Goal: Complete application form: Complete application form

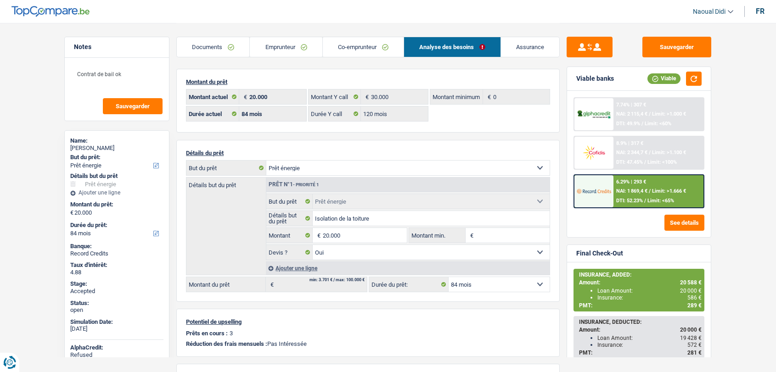
select select "energy"
select select "84"
select select "120"
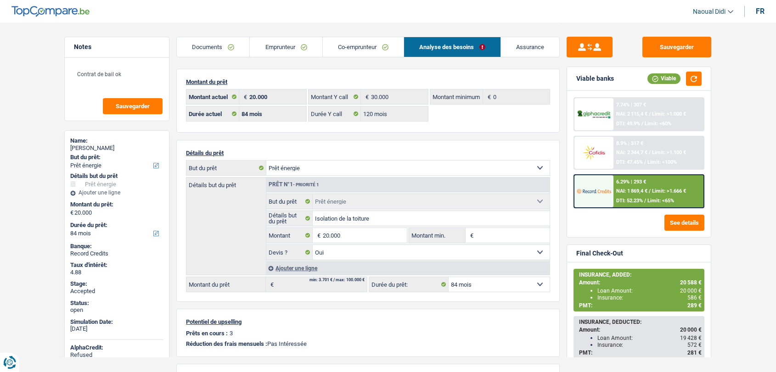
select select "energy"
select select "yes"
select select "84"
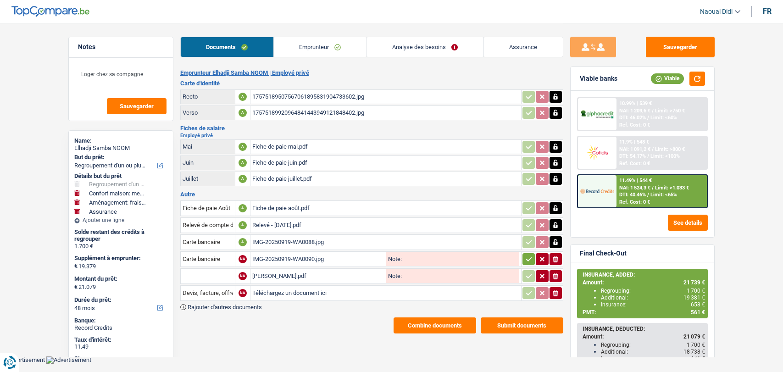
select select "refinancing"
select select "household"
select select "movingOrInstallation"
select select "insurance"
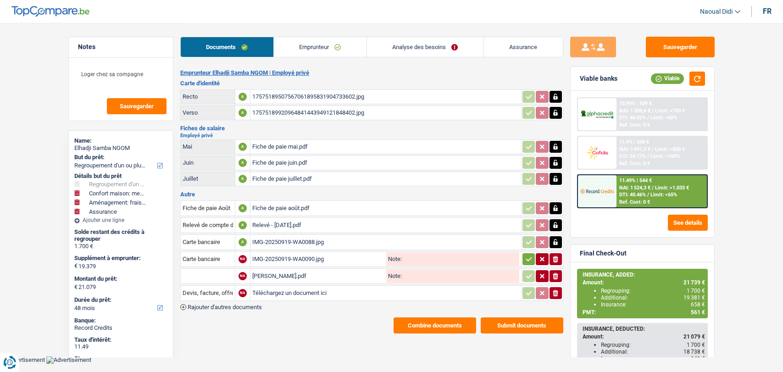
select select "48"
select select "refinancing"
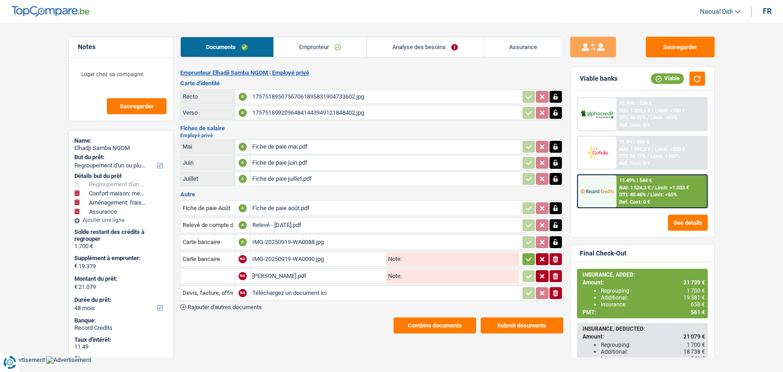
select select "household"
select select "yes"
select select "movingOrInstallation"
select select "insurance"
select select "48"
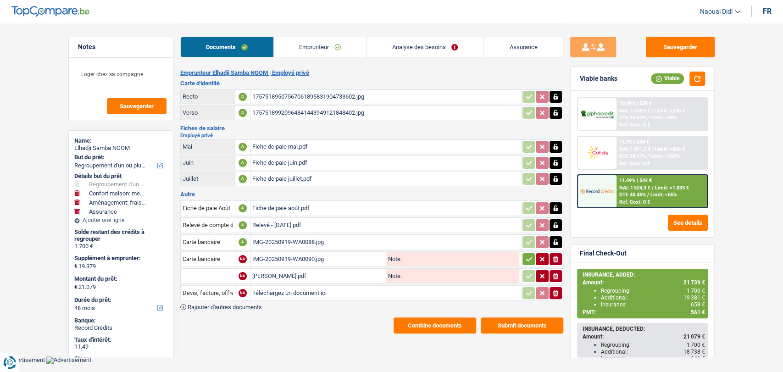
click at [327, 46] on link "Emprunteur" at bounding box center [320, 47] width 93 height 20
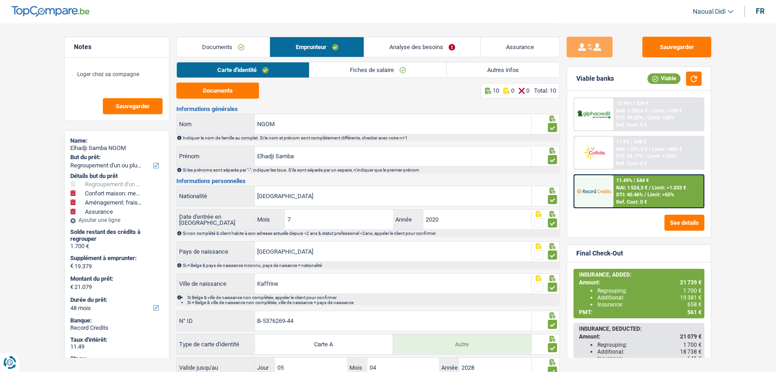
click at [420, 45] on link "Analyse des besoins" at bounding box center [422, 47] width 116 height 20
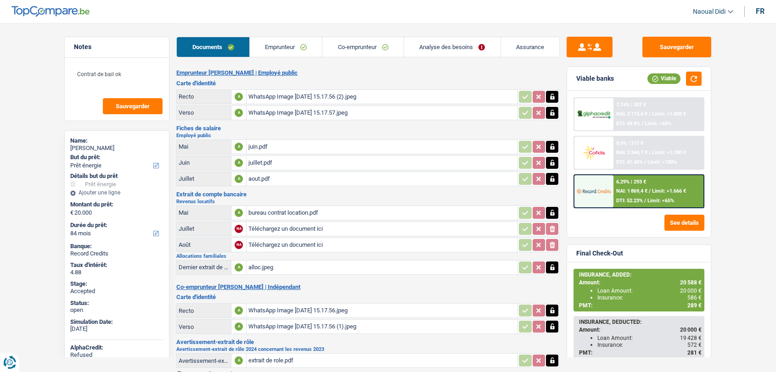
select select "energy"
select select "84"
select select "120"
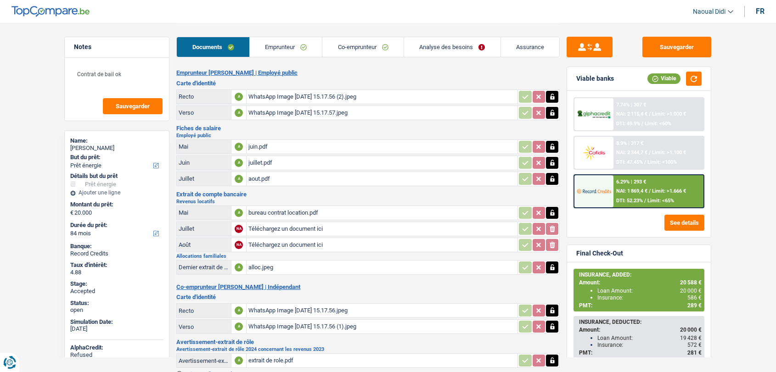
select select "energy"
select select "yes"
select select "84"
click at [426, 46] on link "Analyse des besoins" at bounding box center [452, 47] width 96 height 20
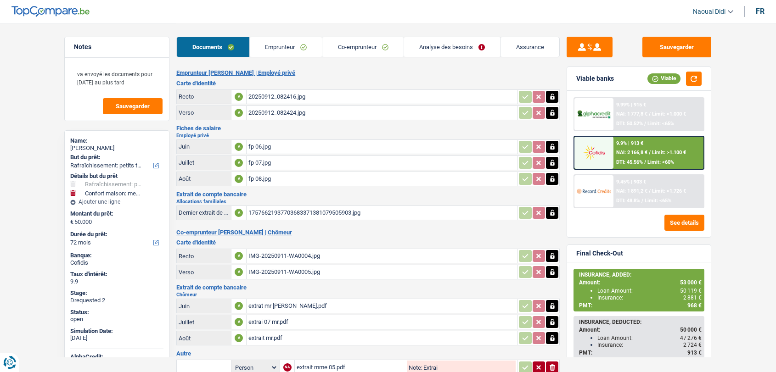
select select "houseOrGarden"
select select "household"
select select "72"
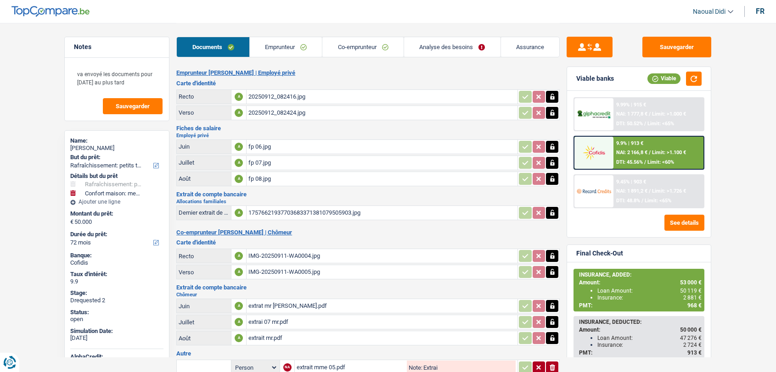
select select "72"
select select "houseOrGarden"
select select "false"
select select "household"
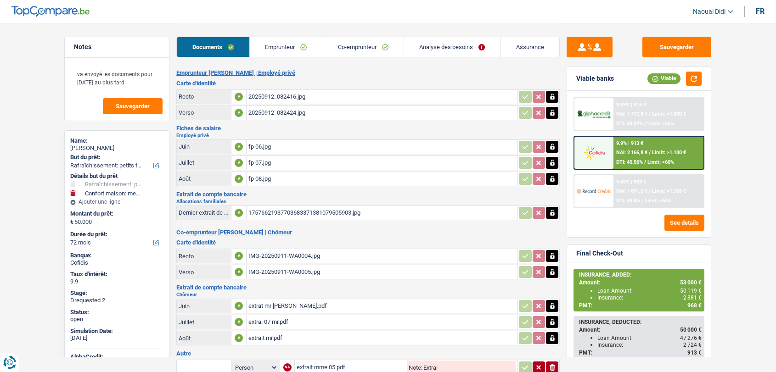
select select "false"
select select "72"
click at [428, 50] on link "Analyse des besoins" at bounding box center [452, 47] width 96 height 20
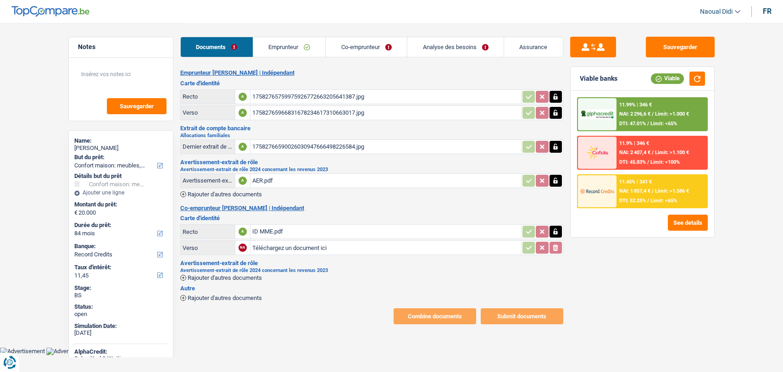
select select "household"
select select "84"
select select "record credits"
select select "84"
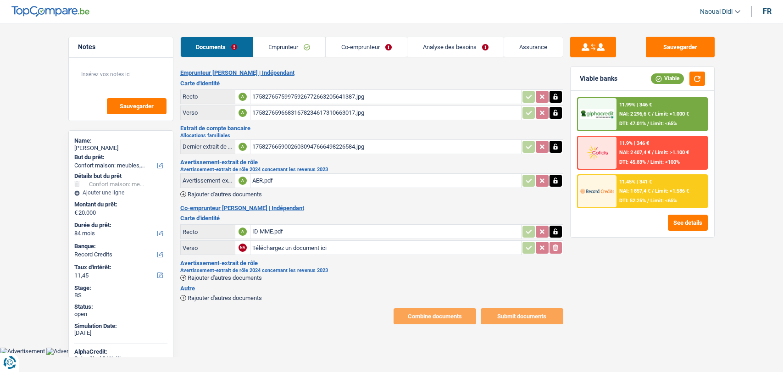
select select "84"
select select "household"
select select "false"
select select "84"
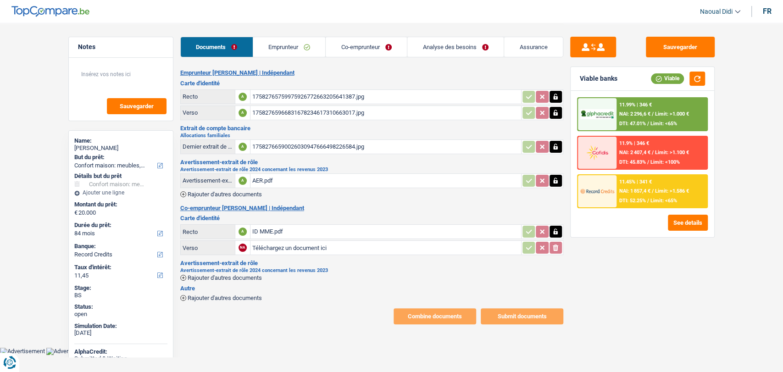
click at [445, 53] on link "Analyse des besoins" at bounding box center [456, 47] width 96 height 20
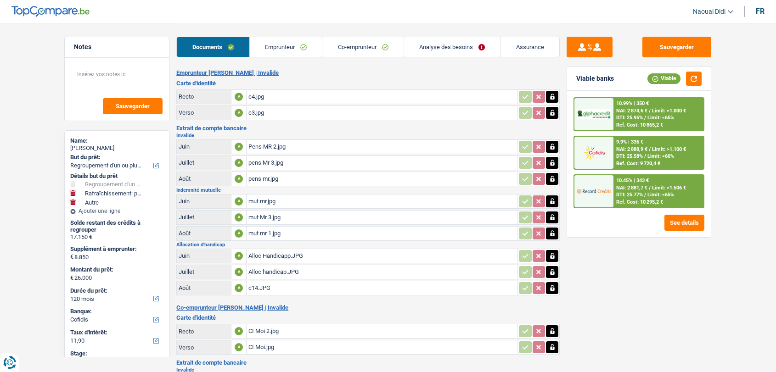
select select "refinancing"
select select "houseOrGarden"
select select "other"
select select "120"
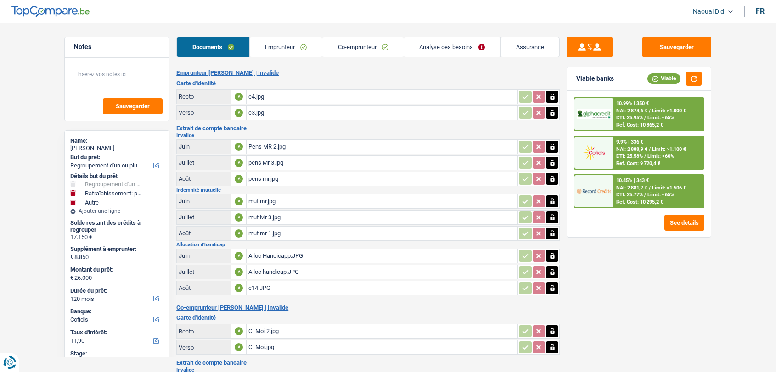
select select "cofidis"
select select "120"
select select "refinancing"
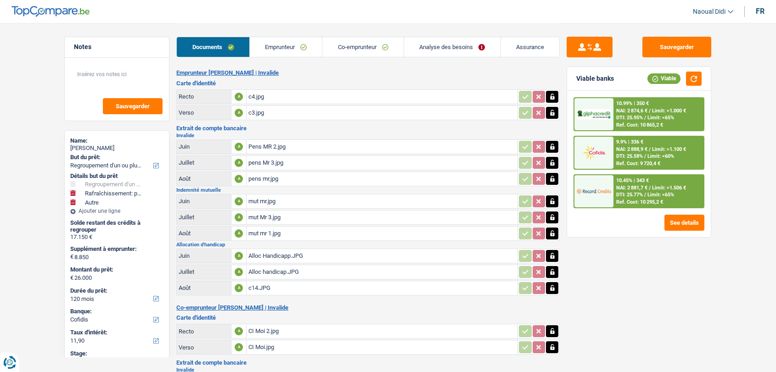
select select "yes"
select select "houseOrGarden"
select select "false"
select select "other"
select select "120"
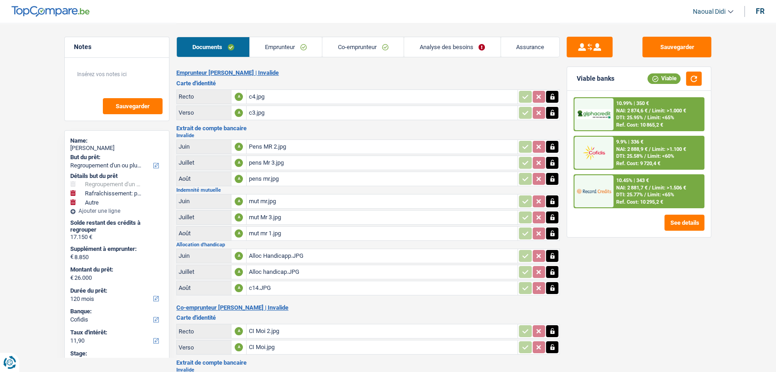
click at [441, 51] on link "Analyse des besoins" at bounding box center [452, 47] width 96 height 20
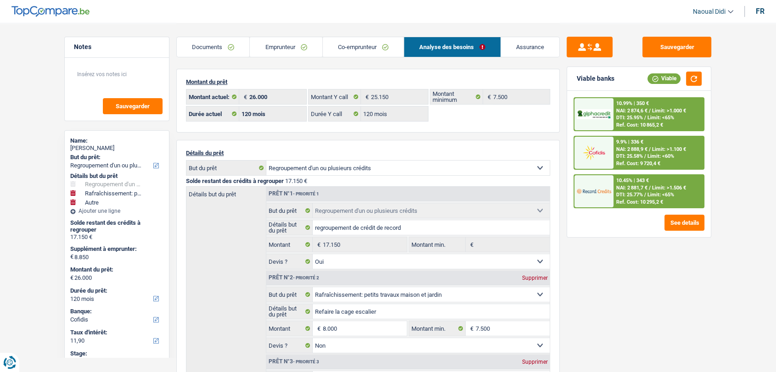
click at [229, 45] on link "Documents" at bounding box center [213, 47] width 73 height 20
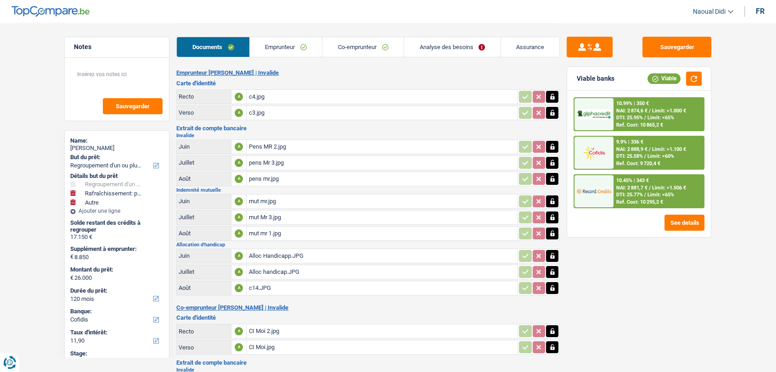
click at [262, 97] on div "c4.jpg" at bounding box center [381, 97] width 267 height 14
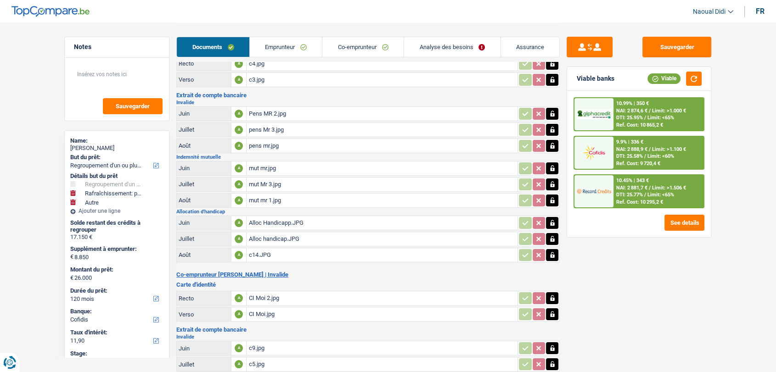
scroll to position [51, 0]
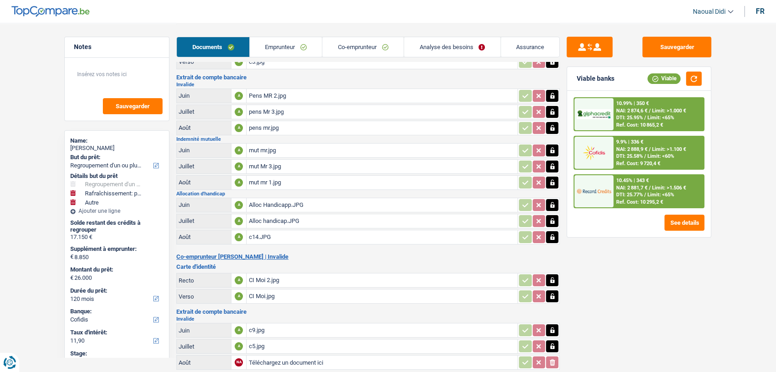
click at [273, 276] on div "CI Moi 2.jpg" at bounding box center [381, 281] width 267 height 14
click at [289, 44] on link "Emprunteur" at bounding box center [286, 47] width 73 height 20
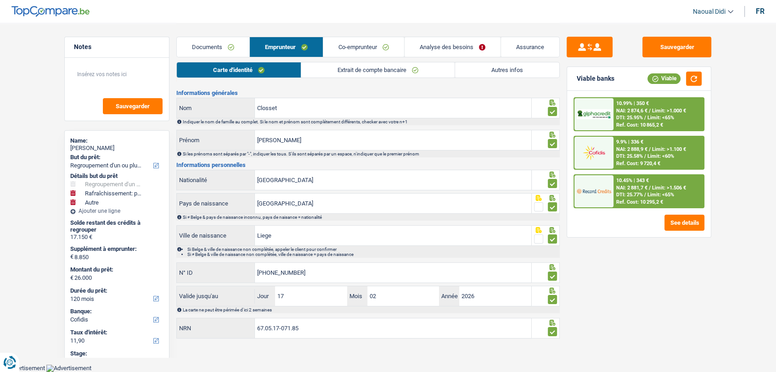
scroll to position [15, 0]
click at [330, 73] on link "Extrait de compte bancaire" at bounding box center [377, 69] width 153 height 15
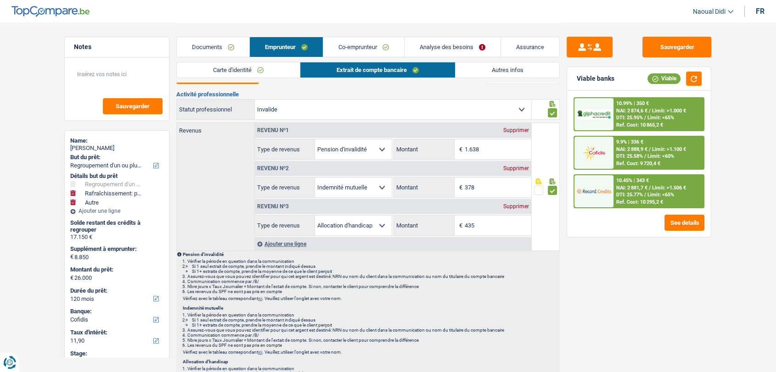
click at [489, 67] on link "Autres infos" at bounding box center [507, 69] width 104 height 15
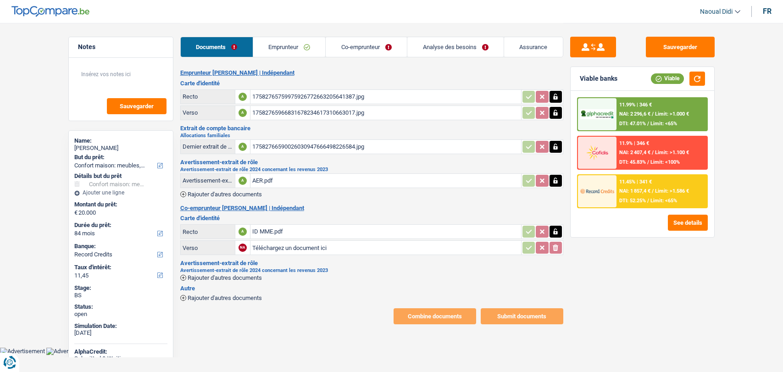
select select "household"
select select "84"
select select "record credits"
click at [285, 45] on link "Emprunteur" at bounding box center [289, 47] width 73 height 20
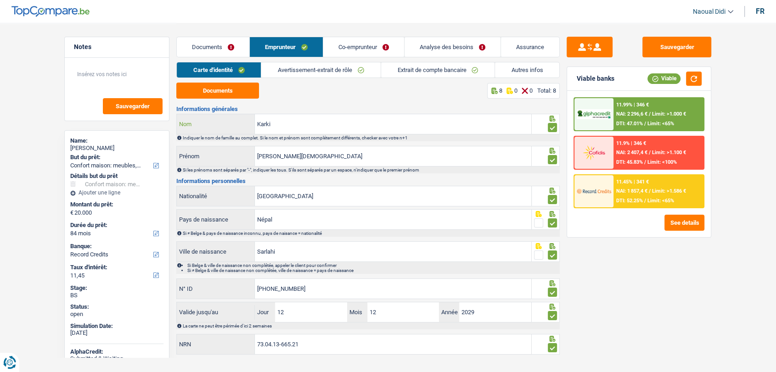
drag, startPoint x: 272, startPoint y: 123, endPoint x: 238, endPoint y: 120, distance: 33.6
click at [238, 120] on div "Karki Nom" at bounding box center [354, 124] width 354 height 20
click at [329, 46] on link "Co-emprunteur" at bounding box center [363, 47] width 81 height 20
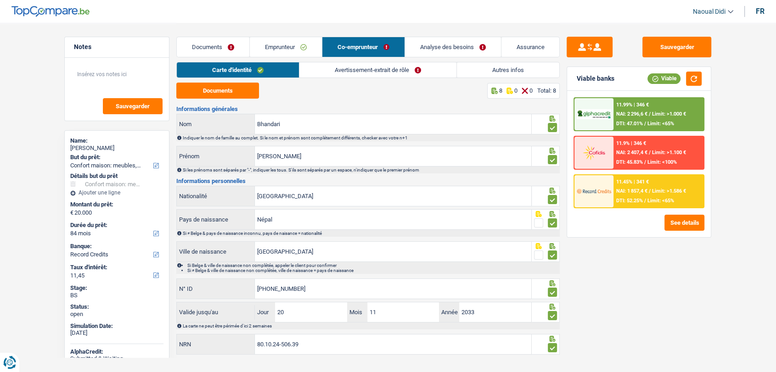
click at [291, 47] on link "Emprunteur" at bounding box center [286, 47] width 72 height 20
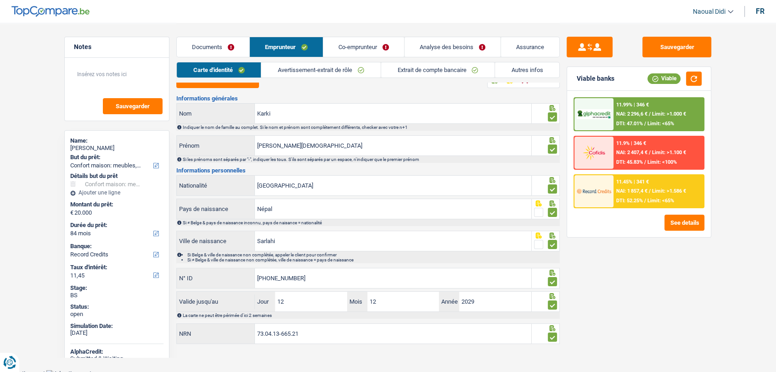
scroll to position [15, 0]
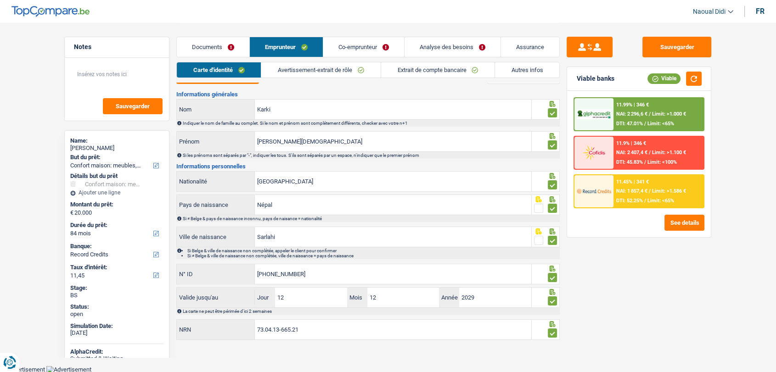
click at [344, 68] on link "Avertissement-extrait de rôle" at bounding box center [320, 69] width 119 height 15
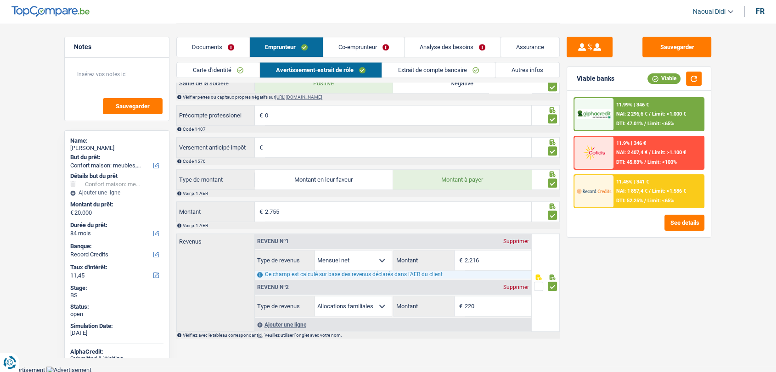
scroll to position [793, 0]
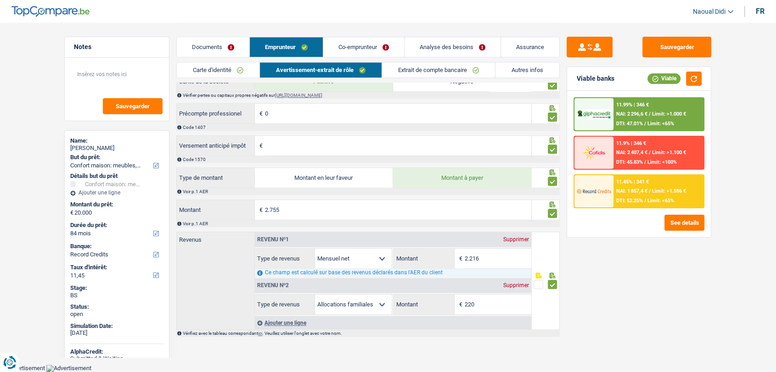
click at [430, 74] on link "Extrait de compte bancaire" at bounding box center [438, 69] width 113 height 15
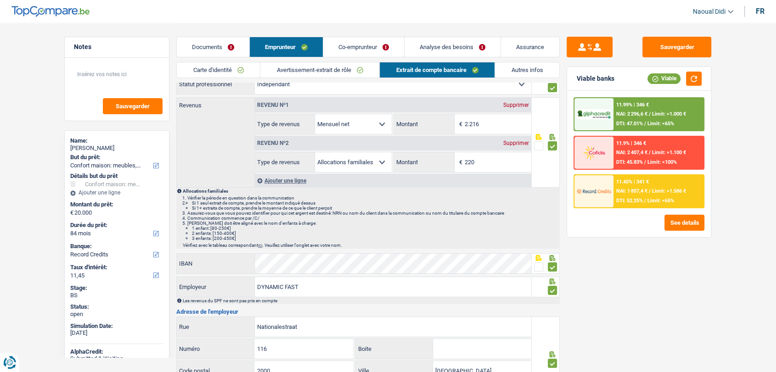
scroll to position [39, 0]
click at [323, 71] on link "Avertissement-extrait de rôle" at bounding box center [319, 69] width 119 height 15
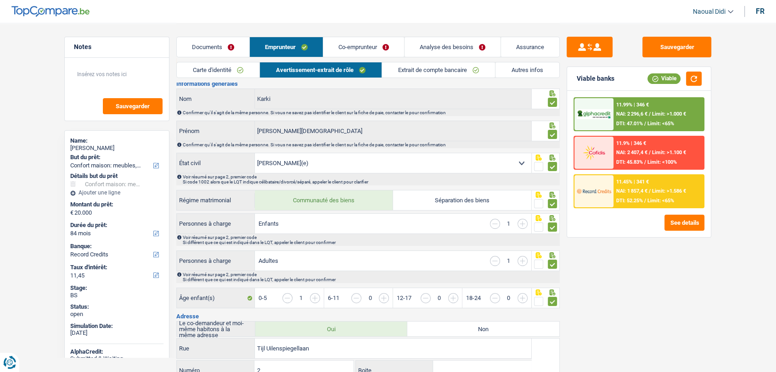
scroll to position [0, 0]
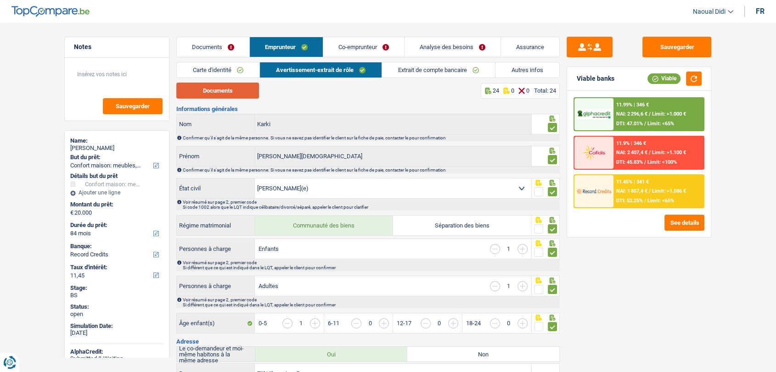
click at [208, 93] on button "Documents" at bounding box center [217, 91] width 83 height 16
click at [411, 67] on link "Extrait de compte bancaire" at bounding box center [438, 69] width 113 height 15
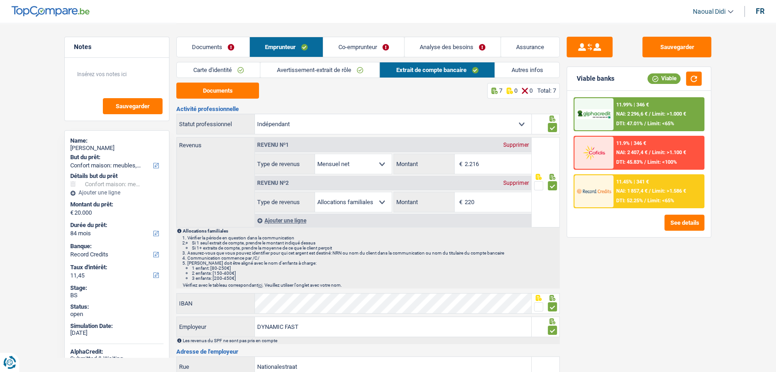
scroll to position [102, 0]
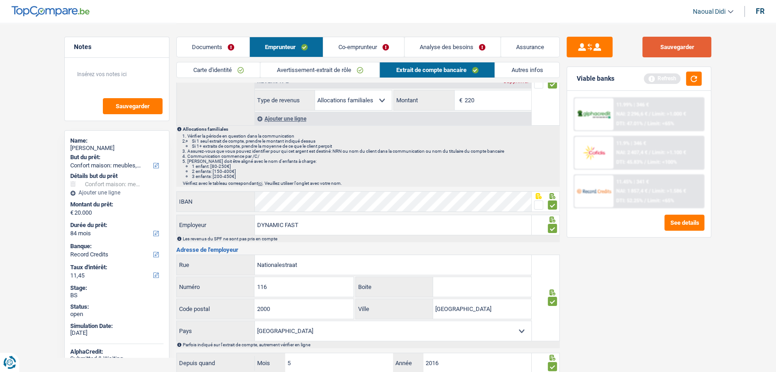
click at [669, 43] on button "Sauvegarder" at bounding box center [676, 47] width 69 height 21
click at [432, 43] on link "Analyse des besoins" at bounding box center [452, 47] width 96 height 20
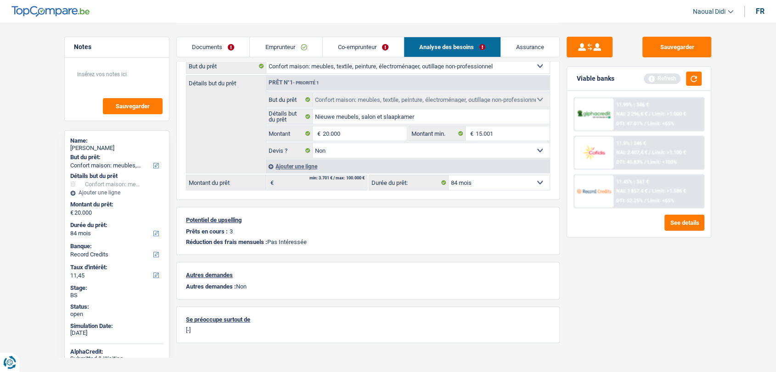
click at [203, 49] on link "Documents" at bounding box center [213, 47] width 73 height 20
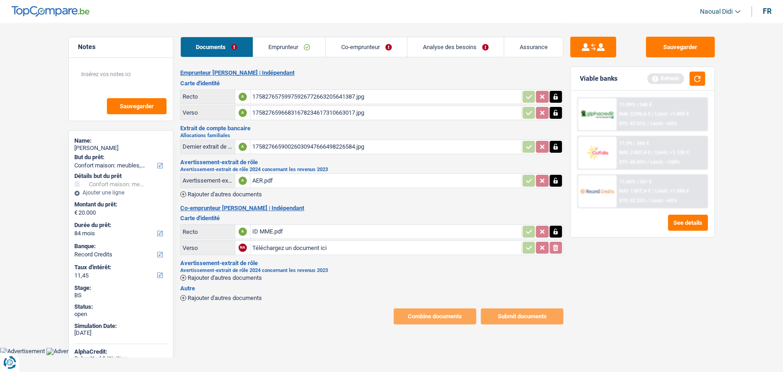
click at [291, 98] on div "17582765759975926772663205641387.jpg" at bounding box center [385, 97] width 267 height 14
click at [354, 49] on link "Co-emprunteur" at bounding box center [366, 47] width 81 height 20
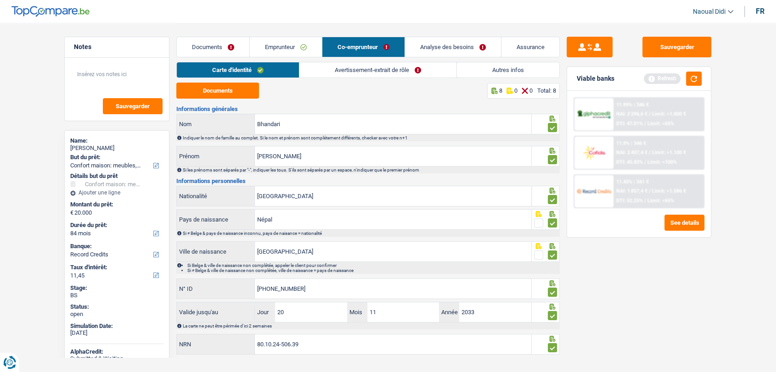
drag, startPoint x: 363, startPoint y: 72, endPoint x: 362, endPoint y: 78, distance: 6.0
click at [363, 72] on link "Avertissement-extrait de rôle" at bounding box center [377, 69] width 157 height 15
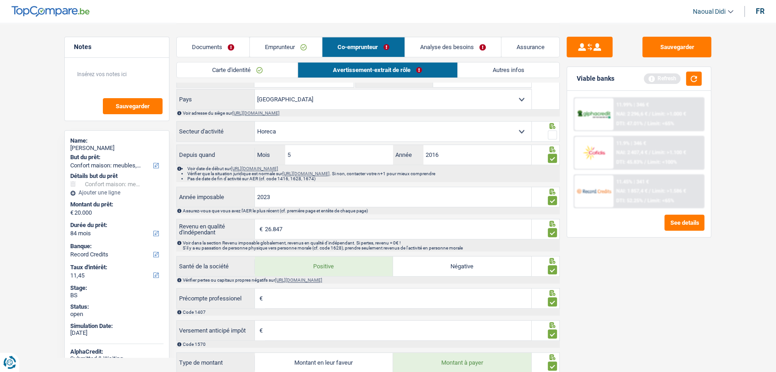
scroll to position [561, 0]
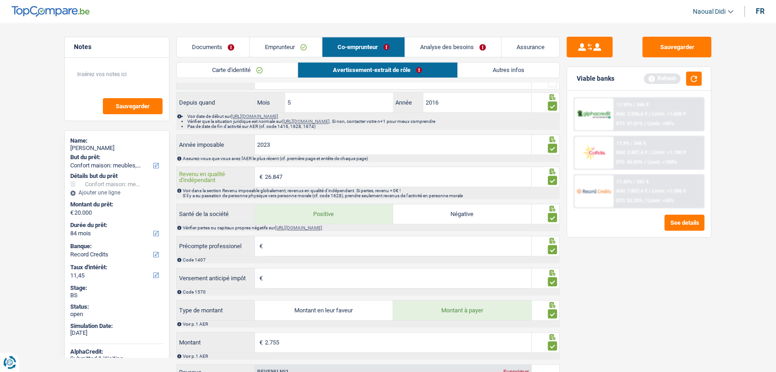
drag, startPoint x: 276, startPoint y: 179, endPoint x: 265, endPoint y: 175, distance: 11.6
click at [265, 175] on input "26.847" at bounding box center [398, 177] width 266 height 20
click at [278, 45] on link "Emprunteur" at bounding box center [286, 47] width 72 height 20
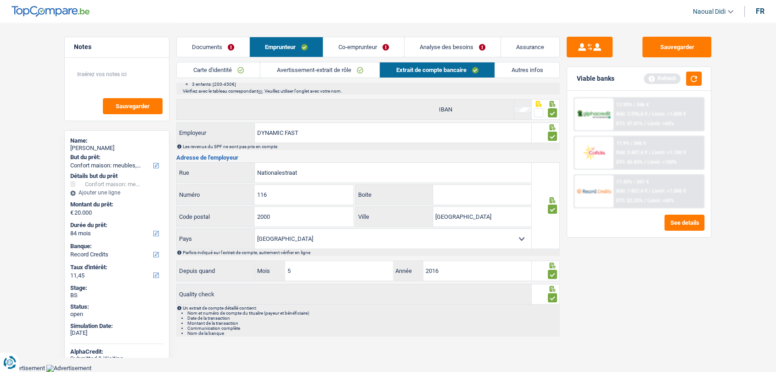
scroll to position [192, 0]
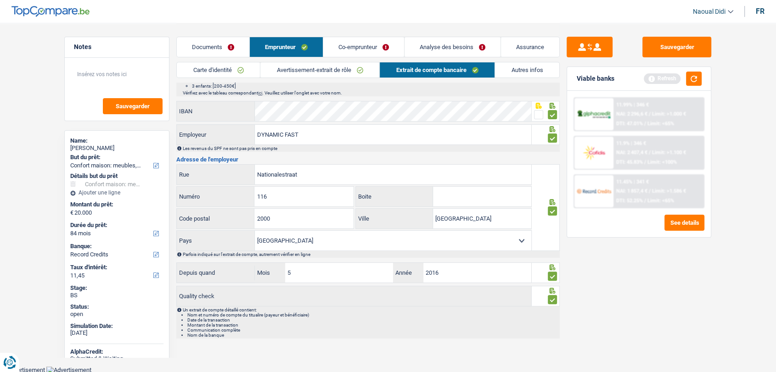
click at [310, 73] on link "Avertissement-extrait de rôle" at bounding box center [319, 69] width 119 height 15
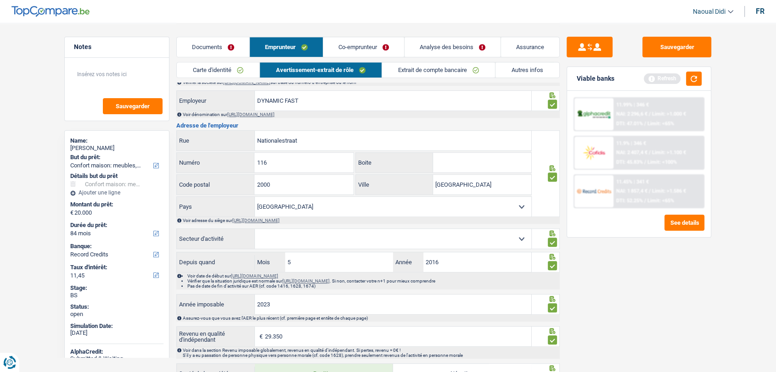
scroll to position [600, 0]
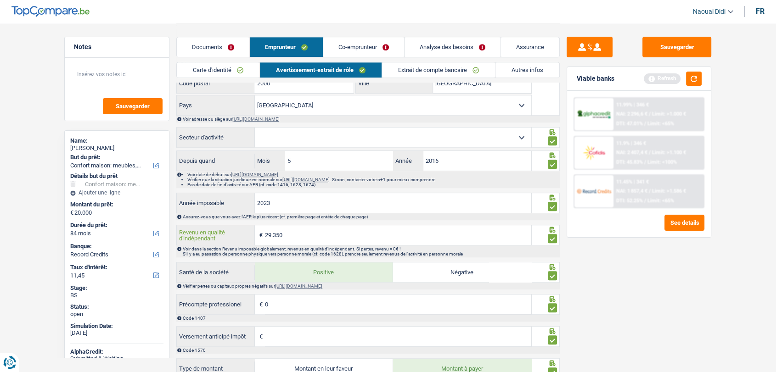
drag, startPoint x: 295, startPoint y: 236, endPoint x: 261, endPoint y: 232, distance: 33.8
click at [261, 232] on div "29.350 € Revenu en qualité d'indépendant" at bounding box center [354, 235] width 354 height 20
drag, startPoint x: 505, startPoint y: 69, endPoint x: 458, endPoint y: 67, distance: 47.3
click at [505, 69] on link "Autres infos" at bounding box center [527, 69] width 64 height 15
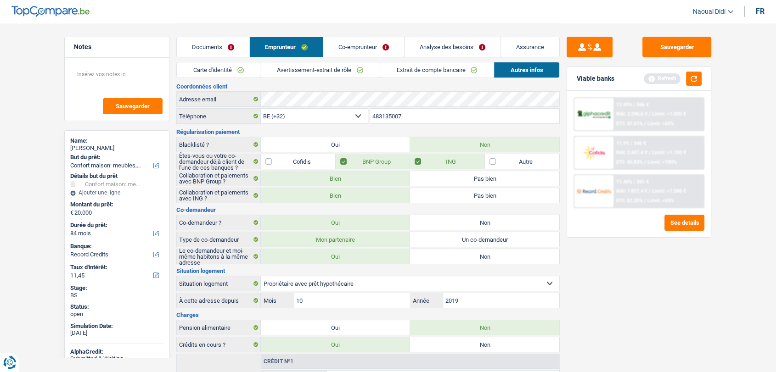
scroll to position [0, 0]
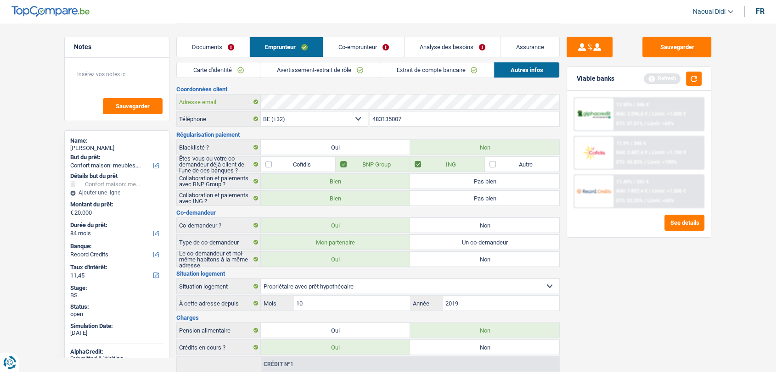
click at [342, 49] on link "Co-emprunteur" at bounding box center [363, 47] width 81 height 20
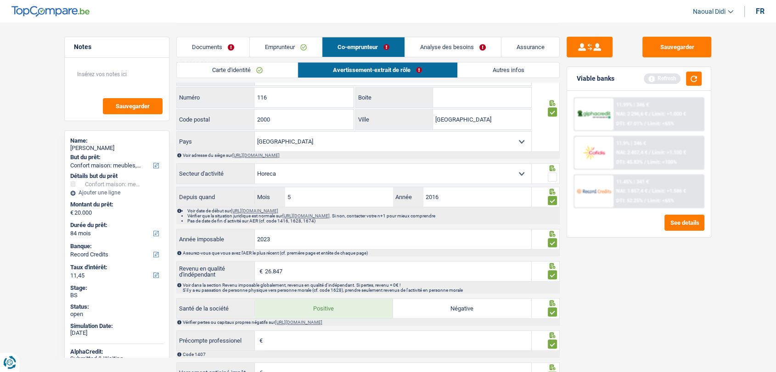
scroll to position [510, 0]
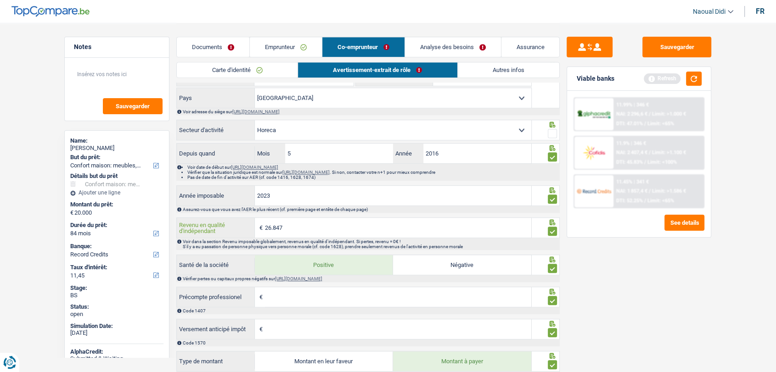
drag, startPoint x: 294, startPoint y: 230, endPoint x: 264, endPoint y: 239, distance: 31.1
click at [263, 234] on div "26.847 € Revenu en qualité d'indépendant" at bounding box center [354, 228] width 354 height 20
click at [690, 79] on button "button" at bounding box center [694, 79] width 16 height 14
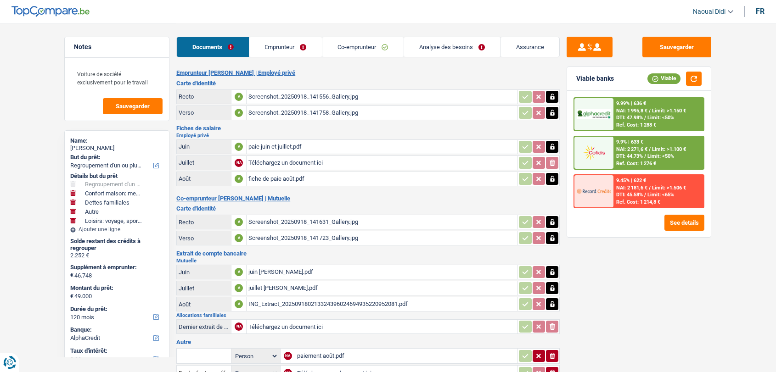
select select "refinancing"
select select "household"
select select "familyDebt"
select select "other"
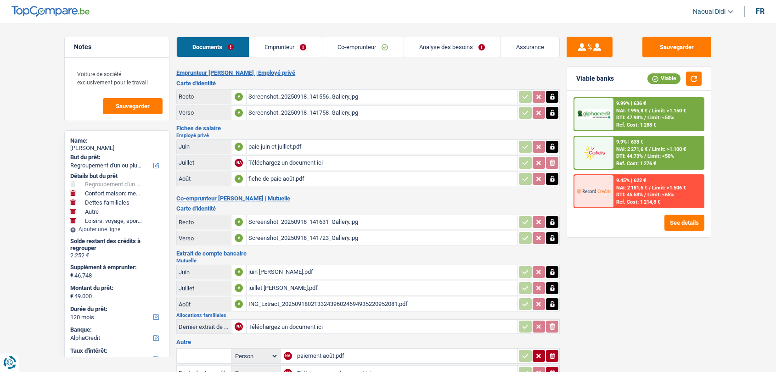
select select "hobbies"
select select "120"
select select "alphacredit"
select select "120"
select select "84"
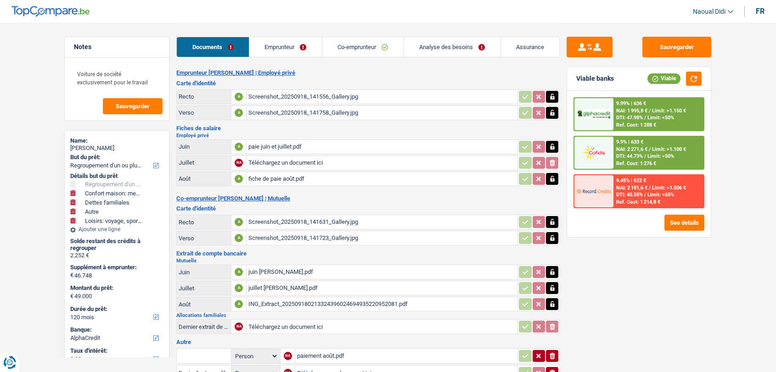
select select "refinancing"
select select "false"
select select "household"
select select "false"
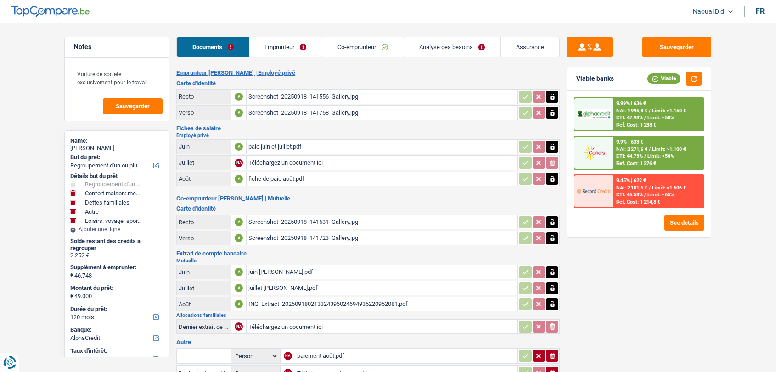
select select "familyDebt"
select select "false"
select select "other"
select select "false"
select select "hobbies"
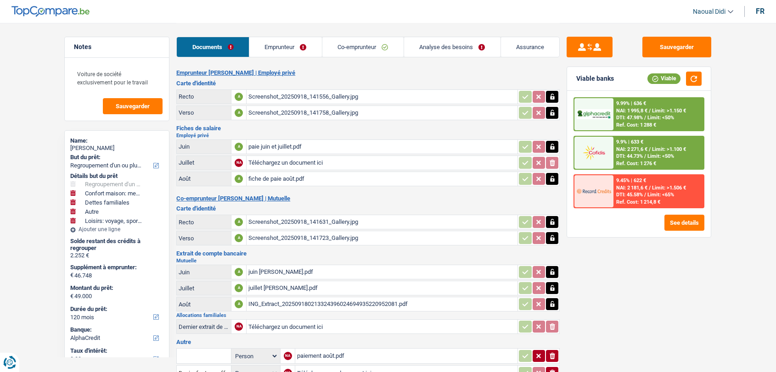
select select "false"
select select "120"
click at [435, 50] on link "Analyse des besoins" at bounding box center [452, 47] width 96 height 20
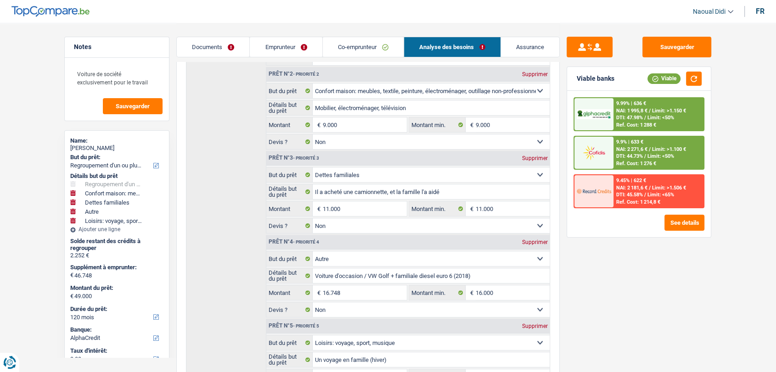
scroll to position [306, 0]
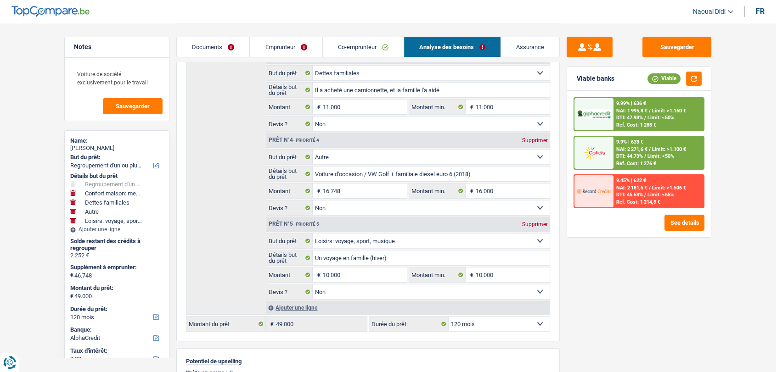
click at [211, 47] on link "Documents" at bounding box center [213, 47] width 73 height 20
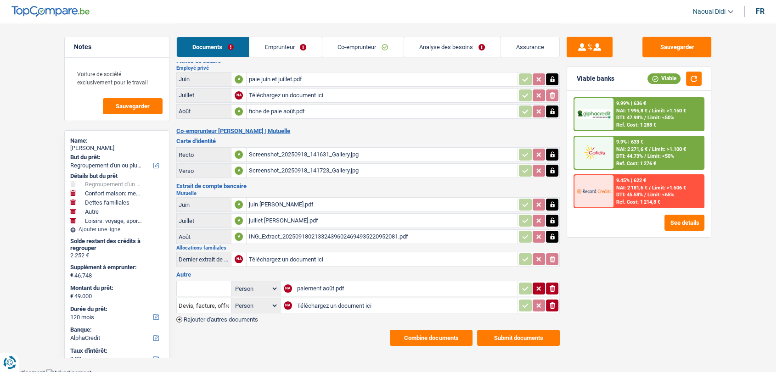
scroll to position [0, 0]
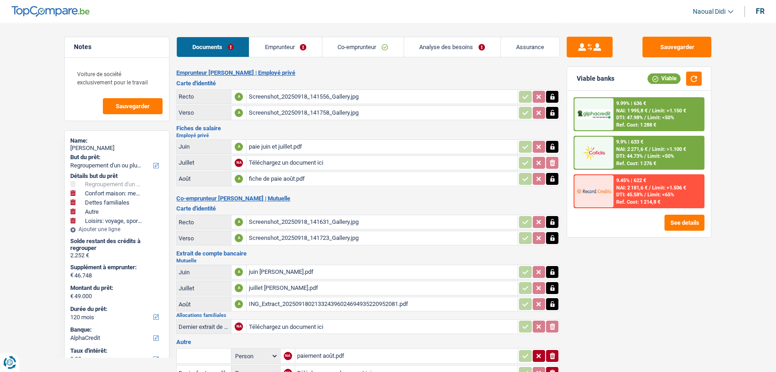
click at [308, 93] on div "Screenshot_20250918_141556_Gallery.jpg" at bounding box center [381, 97] width 267 height 14
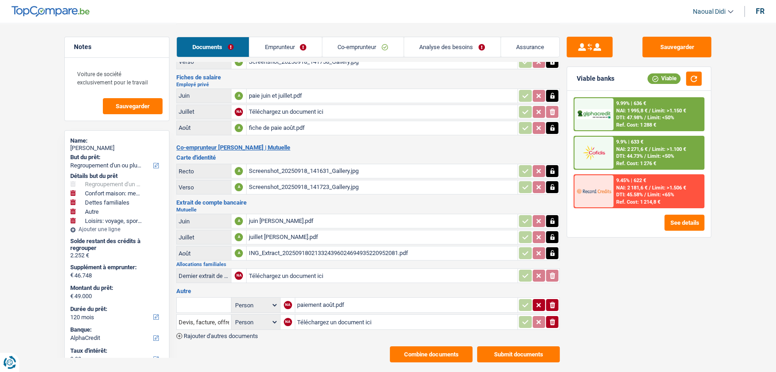
click at [287, 169] on div "Screenshot_20250918_141631_Gallery.jpg" at bounding box center [381, 171] width 267 height 14
click at [290, 45] on link "Emprunteur" at bounding box center [285, 47] width 73 height 20
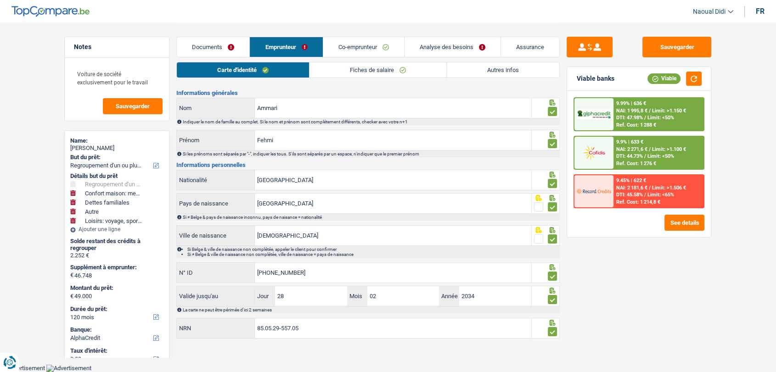
scroll to position [15, 0]
click at [510, 71] on link "Autres infos" at bounding box center [503, 69] width 112 height 15
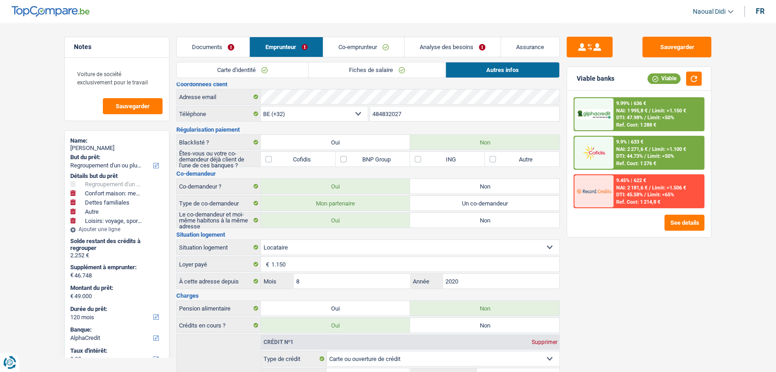
scroll to position [0, 0]
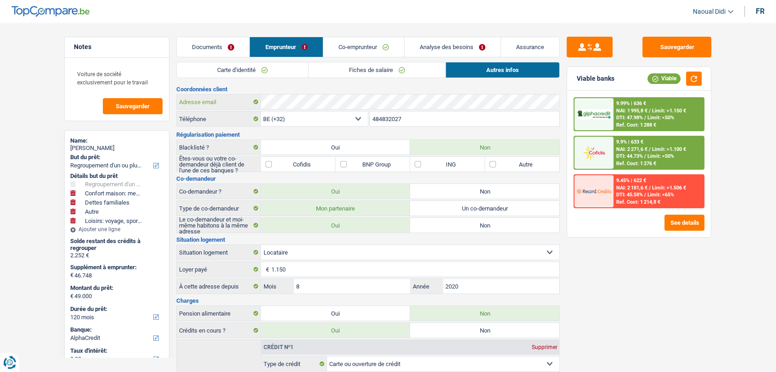
click at [242, 90] on div "Coordonnées client Adresse email BE (+32) LU (+352) Sélectionner une option Tél…" at bounding box center [367, 354] width 383 height 536
click at [358, 71] on link "Fiches de salaire" at bounding box center [376, 69] width 137 height 15
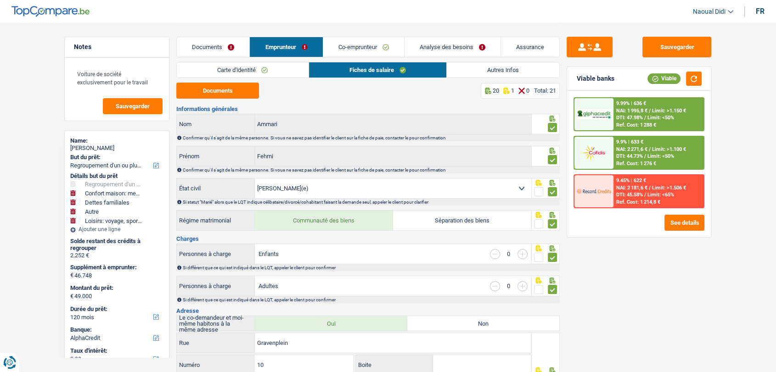
click at [352, 41] on link "Co-emprunteur" at bounding box center [363, 47] width 81 height 20
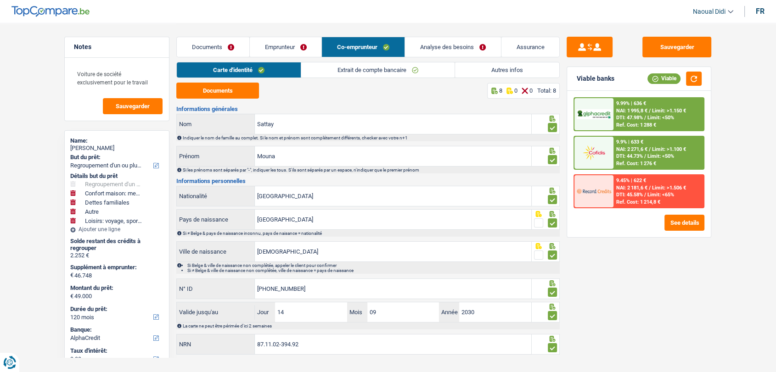
click at [347, 72] on link "Extrait de compte bancaire" at bounding box center [377, 69] width 153 height 15
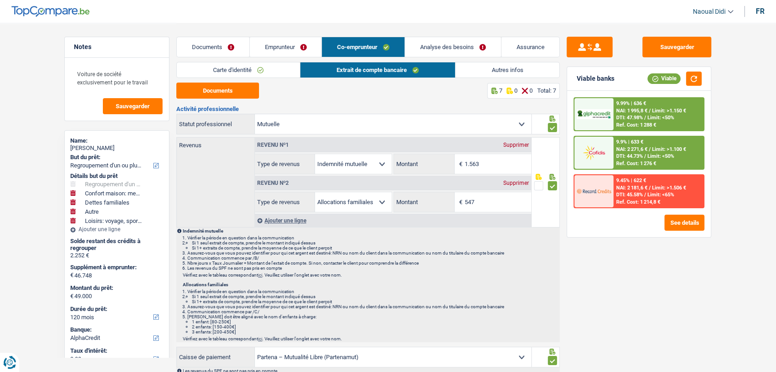
click at [261, 71] on link "Carte d'identité" at bounding box center [238, 69] width 123 height 15
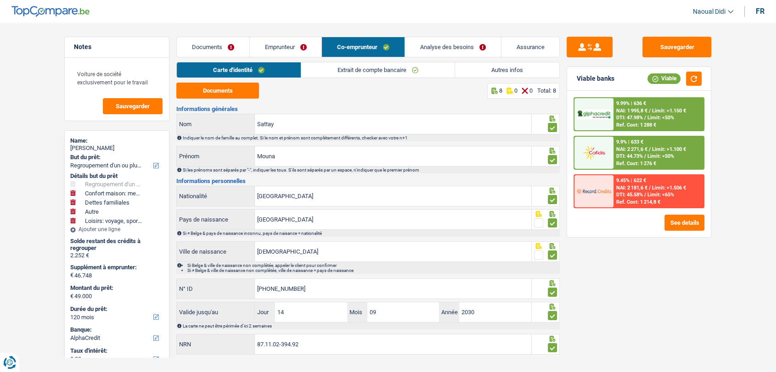
click at [279, 44] on link "Emprunteur" at bounding box center [286, 47] width 72 height 20
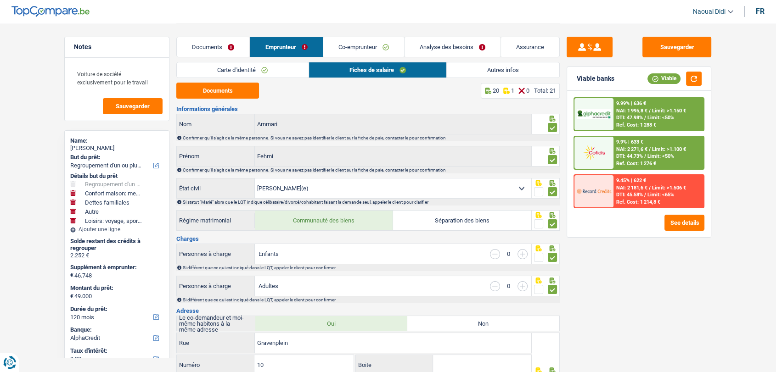
click at [222, 47] on link "Documents" at bounding box center [213, 47] width 73 height 20
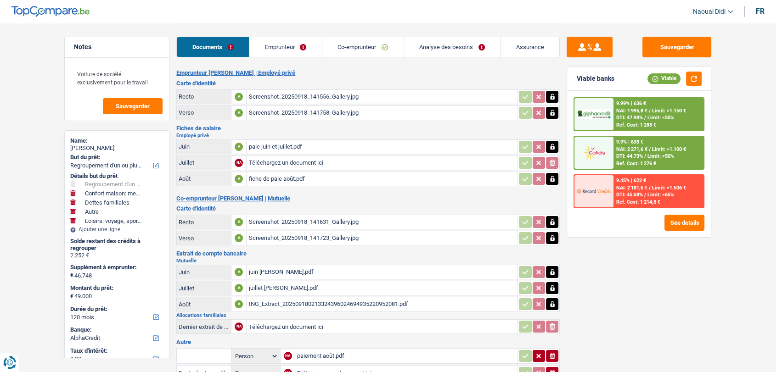
click at [293, 144] on div "paie juin et juillet.pdf" at bounding box center [381, 147] width 267 height 14
click at [280, 268] on div "juin [PERSON_NAME].pdf" at bounding box center [381, 272] width 267 height 14
click at [278, 305] on div "ING_Extract_202509180213324396024694935220952081.pdf" at bounding box center [381, 304] width 267 height 14
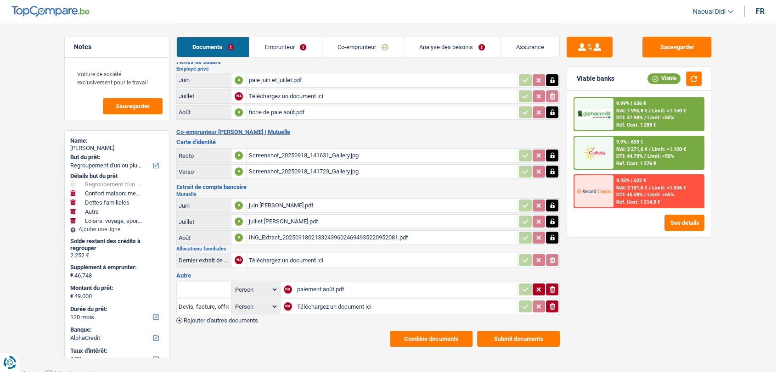
scroll to position [67, 0]
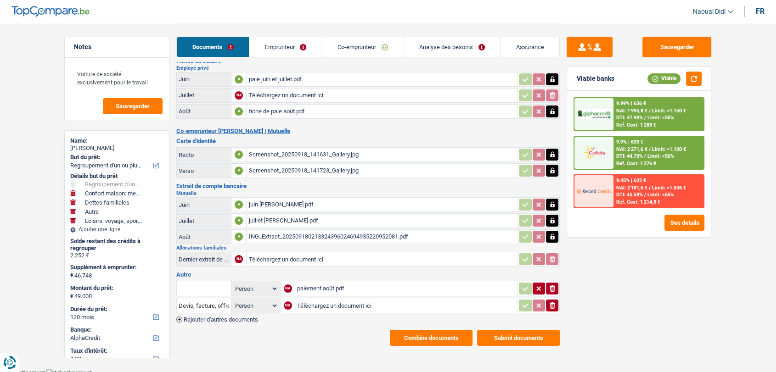
click at [311, 301] on input "Téléchargez un document ici" at bounding box center [406, 306] width 218 height 14
click at [316, 283] on div "paiement août.pdf" at bounding box center [406, 289] width 218 height 14
click at [305, 50] on link "Emprunteur" at bounding box center [285, 47] width 73 height 20
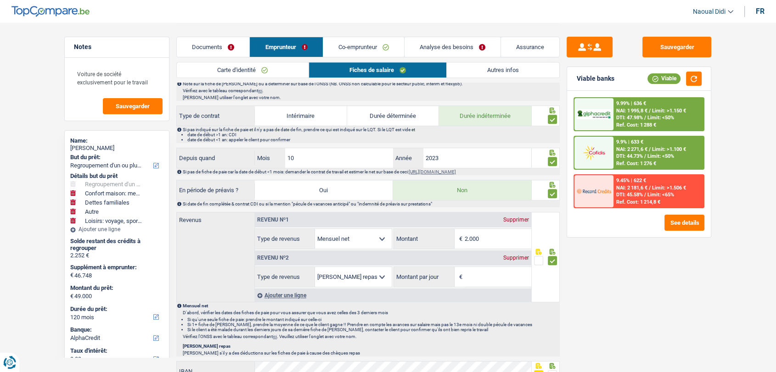
scroll to position [459, 0]
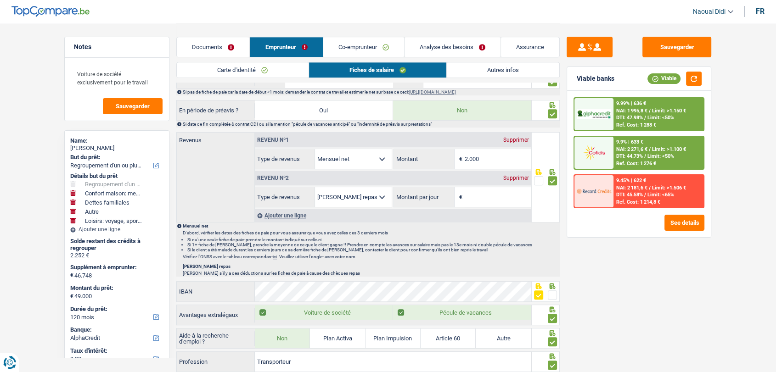
click at [520, 179] on div "Supprimer" at bounding box center [516, 178] width 30 height 6
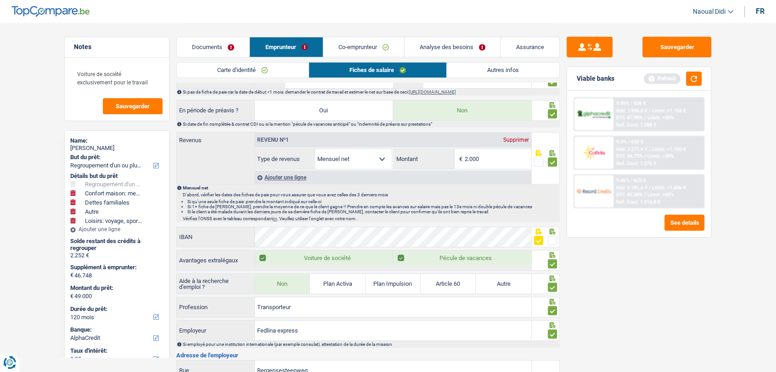
scroll to position [306, 0]
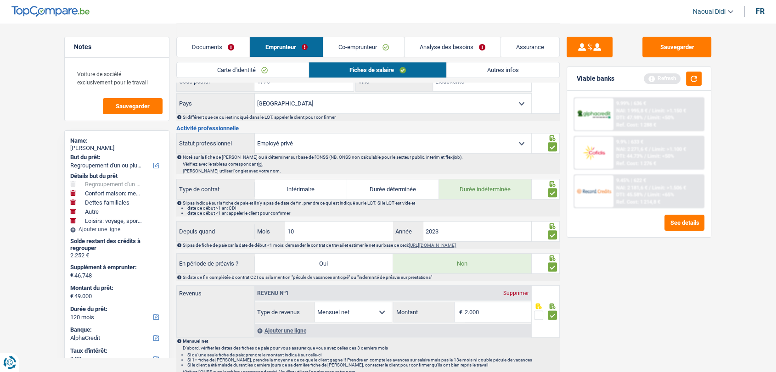
click at [258, 69] on link "Carte d'identité" at bounding box center [242, 69] width 131 height 15
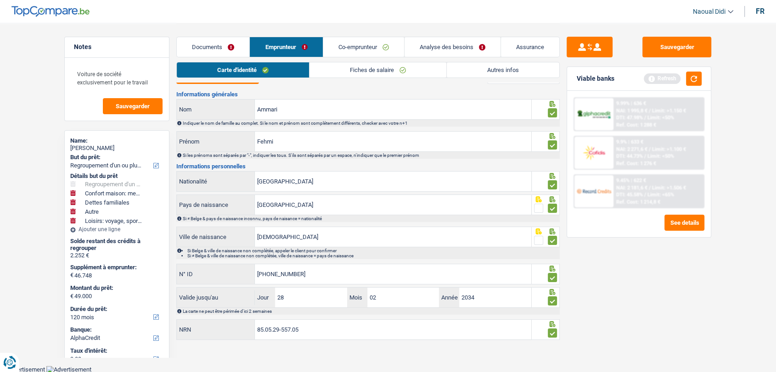
click at [356, 41] on link "Co-emprunteur" at bounding box center [363, 47] width 81 height 20
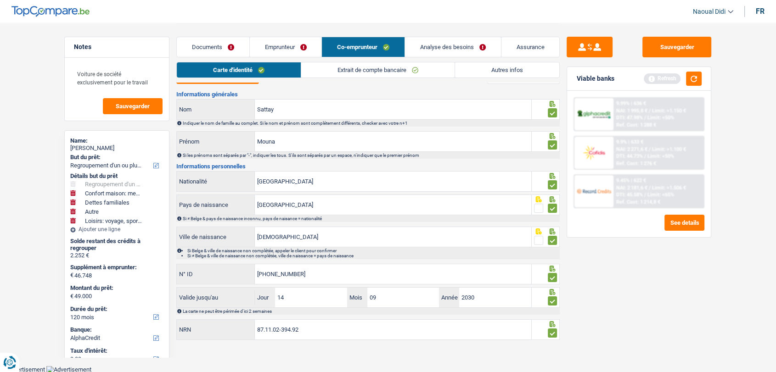
click at [394, 66] on link "Extrait de compte bancaire" at bounding box center [377, 69] width 153 height 15
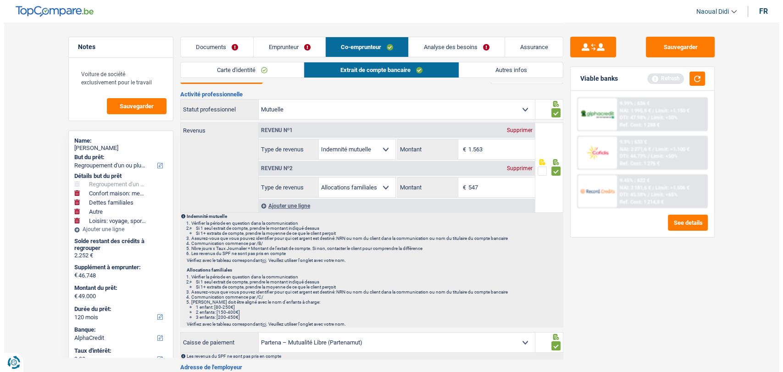
scroll to position [0, 0]
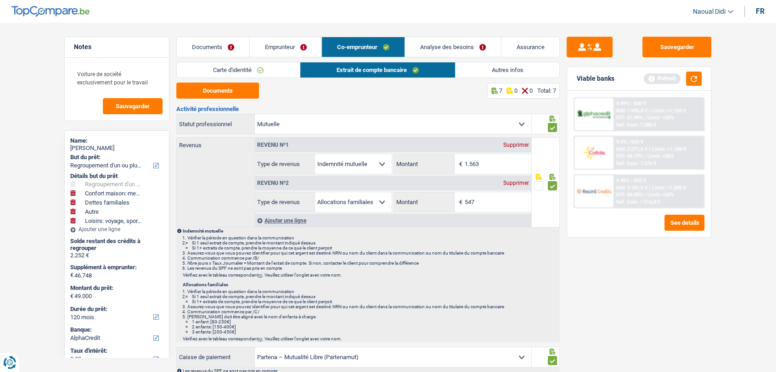
click at [279, 44] on link "Emprunteur" at bounding box center [286, 47] width 72 height 20
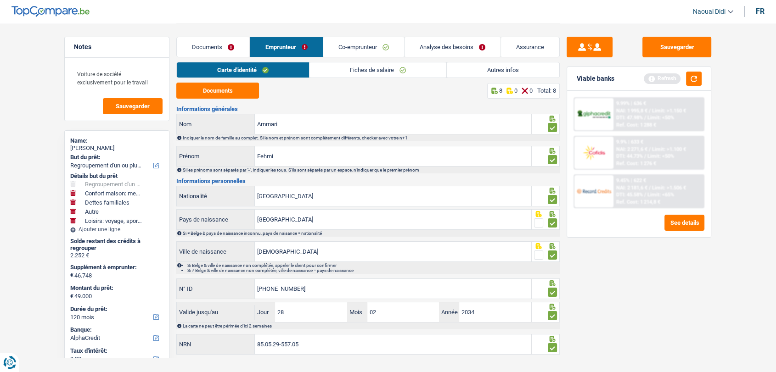
click at [375, 47] on link "Co-emprunteur" at bounding box center [363, 47] width 81 height 20
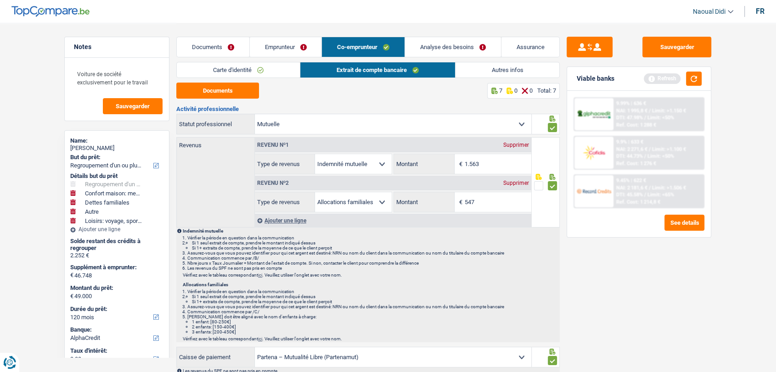
click at [276, 46] on link "Emprunteur" at bounding box center [286, 47] width 72 height 20
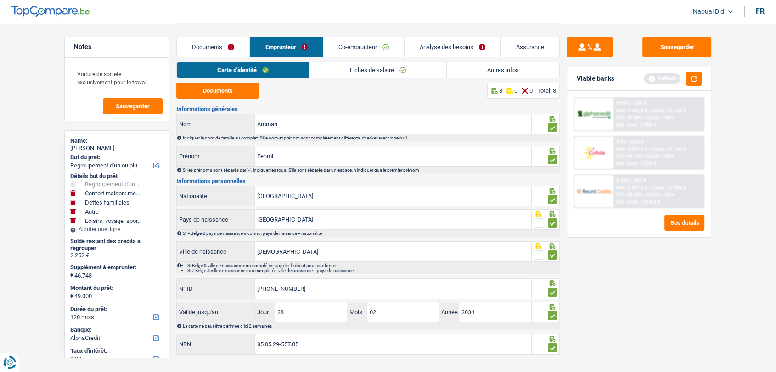
click at [341, 69] on link "Fiches de salaire" at bounding box center [377, 69] width 137 height 15
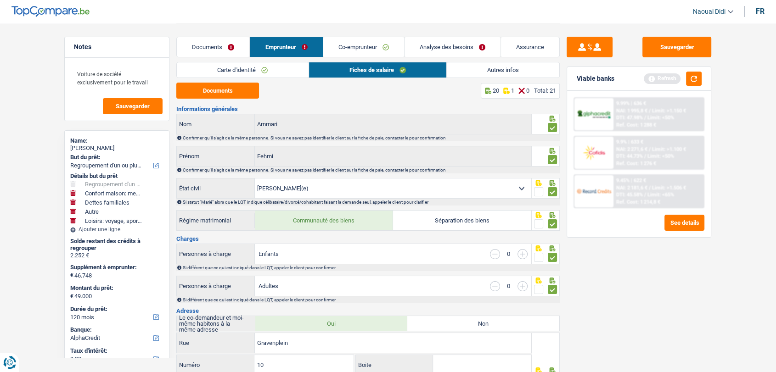
click at [496, 259] on div "Enfants 0" at bounding box center [393, 254] width 276 height 20
click at [493, 255] on input "button" at bounding box center [495, 254] width 10 height 10
click at [522, 254] on input "button" at bounding box center [522, 254] width 10 height 10
select select "familyAllowances"
select select "mealVouchers"
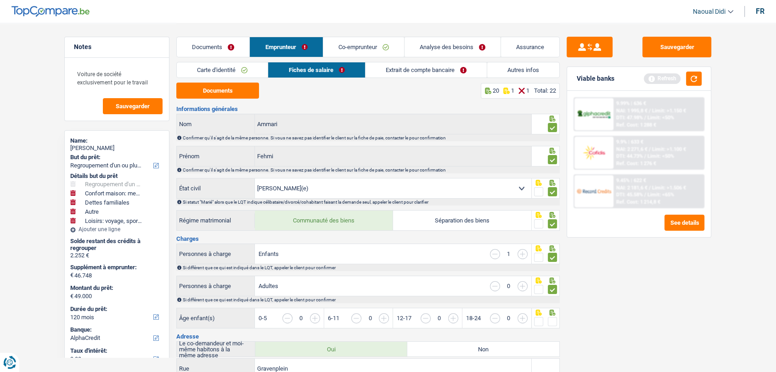
click at [522, 253] on input "button" at bounding box center [522, 254] width 10 height 10
click at [422, 317] on input "button" at bounding box center [425, 318] width 10 height 10
click at [380, 320] on input "button" at bounding box center [556, 323] width 354 height 20
click at [312, 318] on input "button" at bounding box center [487, 323] width 354 height 20
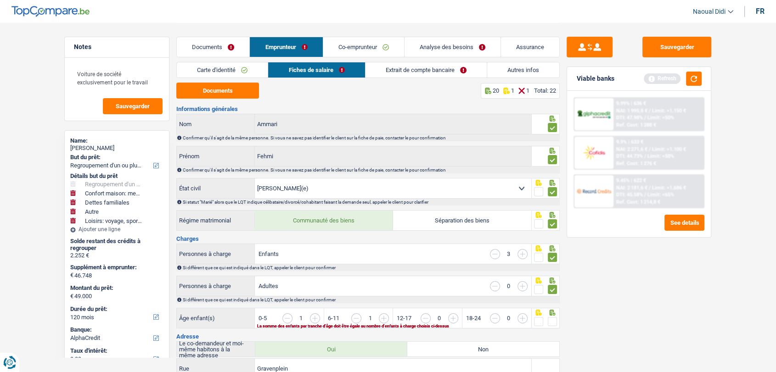
click at [452, 316] on input "button" at bounding box center [625, 323] width 354 height 20
click at [686, 80] on button "button" at bounding box center [694, 79] width 16 height 14
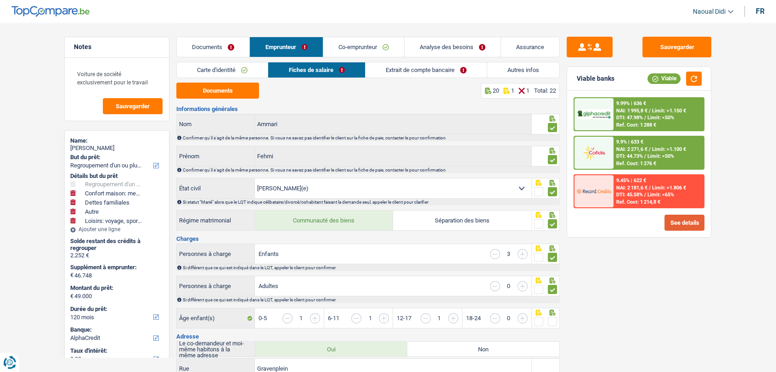
click at [682, 227] on button "See details" at bounding box center [684, 223] width 40 height 16
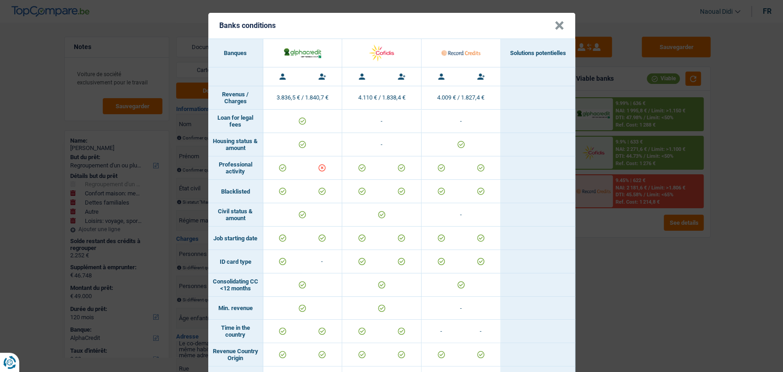
click at [624, 271] on div "Banks conditions × Banques Solutions potentielles Revenus / Charges 3.836,5 € /…" at bounding box center [391, 186] width 783 height 372
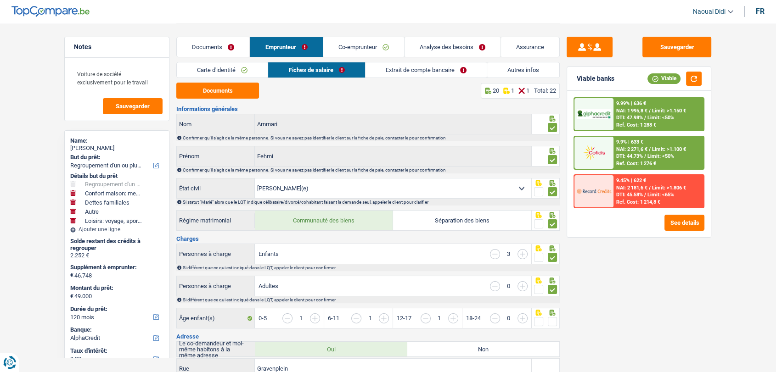
click at [467, 48] on link "Analyse des besoins" at bounding box center [452, 47] width 96 height 20
